Goal: Task Accomplishment & Management: Complete application form

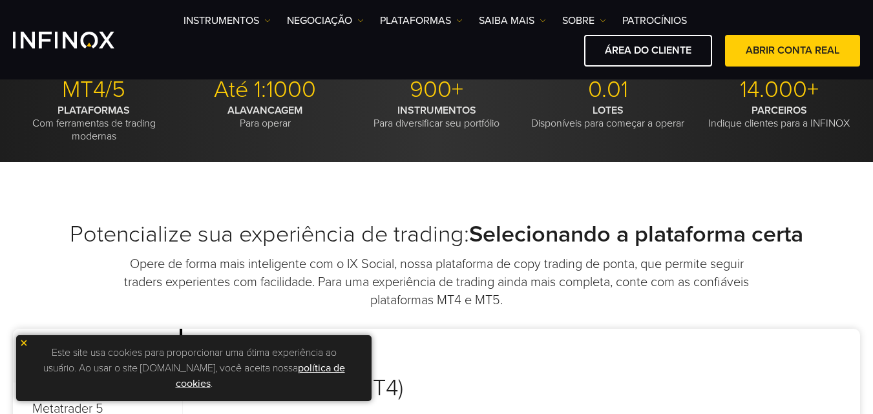
scroll to position [129, 0]
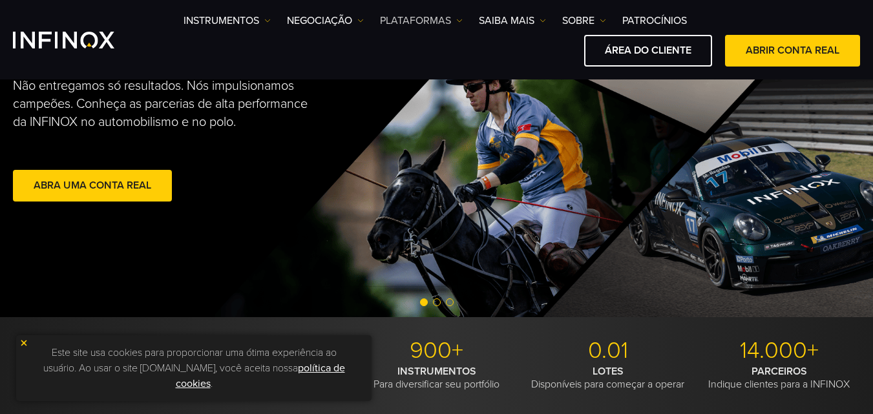
click at [458, 19] on img at bounding box center [459, 20] width 6 height 6
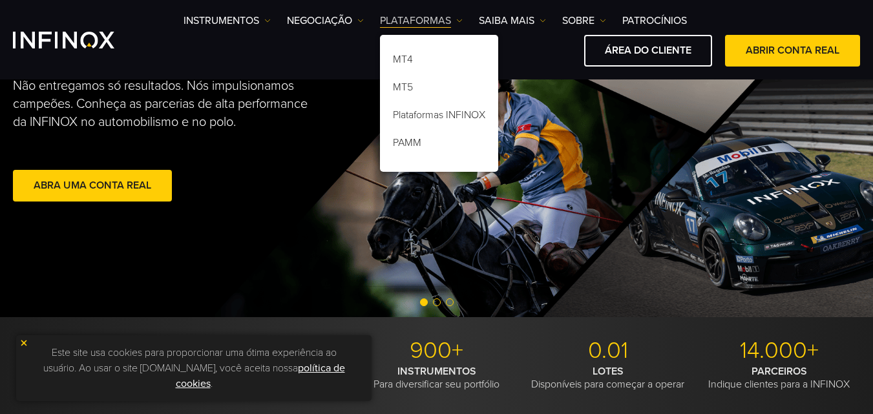
click at [423, 21] on link "PLATAFORMAS" at bounding box center [421, 21] width 83 height 16
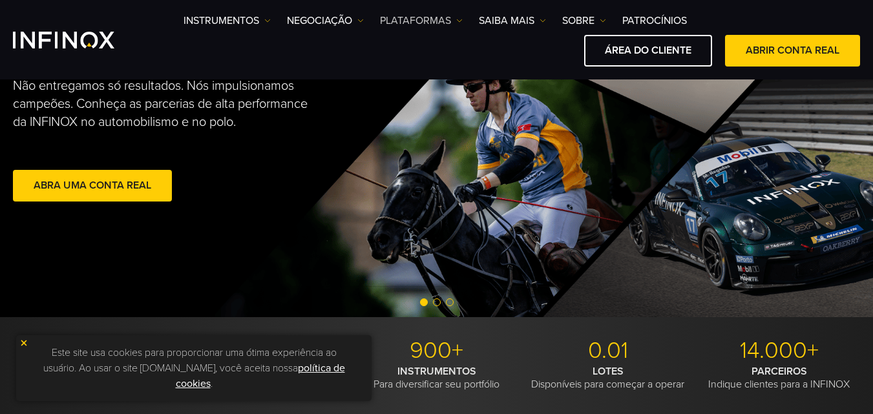
click at [423, 21] on link "PLATAFORMAS" at bounding box center [421, 21] width 83 height 16
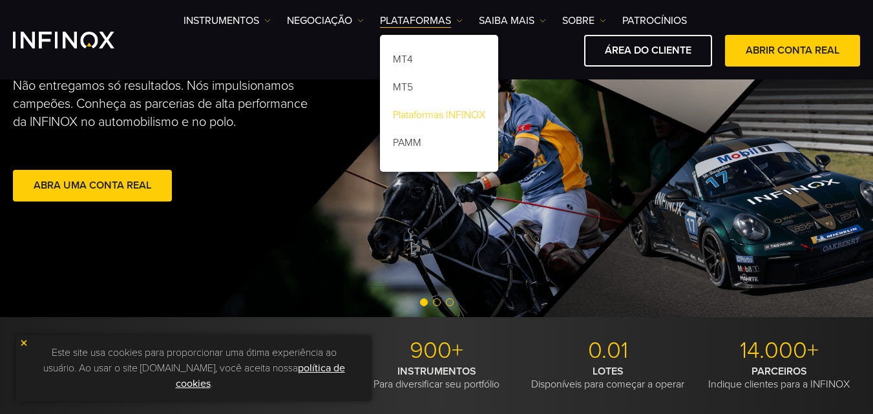
click at [469, 114] on link "Plataformas INFINOX" at bounding box center [439, 117] width 118 height 28
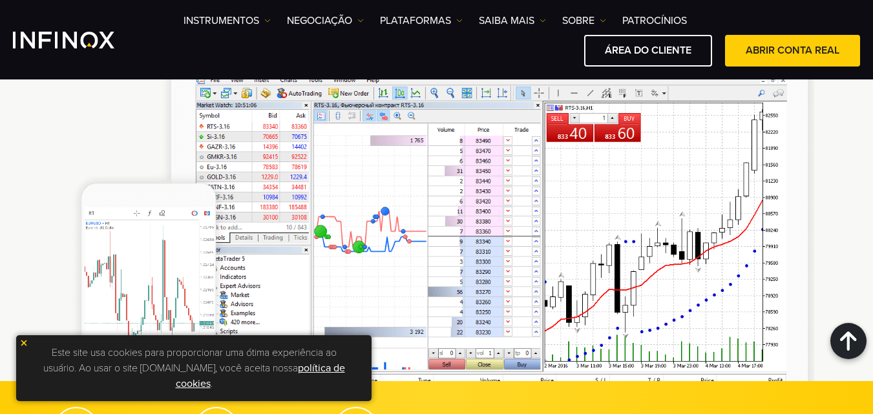
scroll to position [2421, 0]
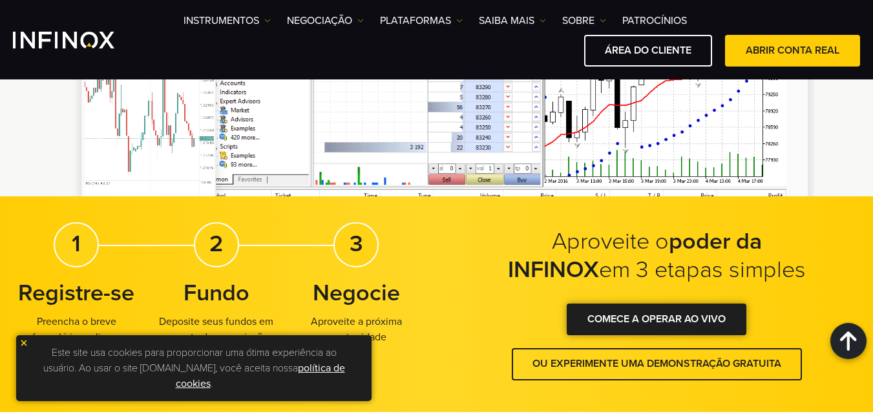
click at [651, 304] on link "COMECE A OPERAR AO VIVO" at bounding box center [657, 320] width 180 height 32
